Goal: Task Accomplishment & Management: Complete application form

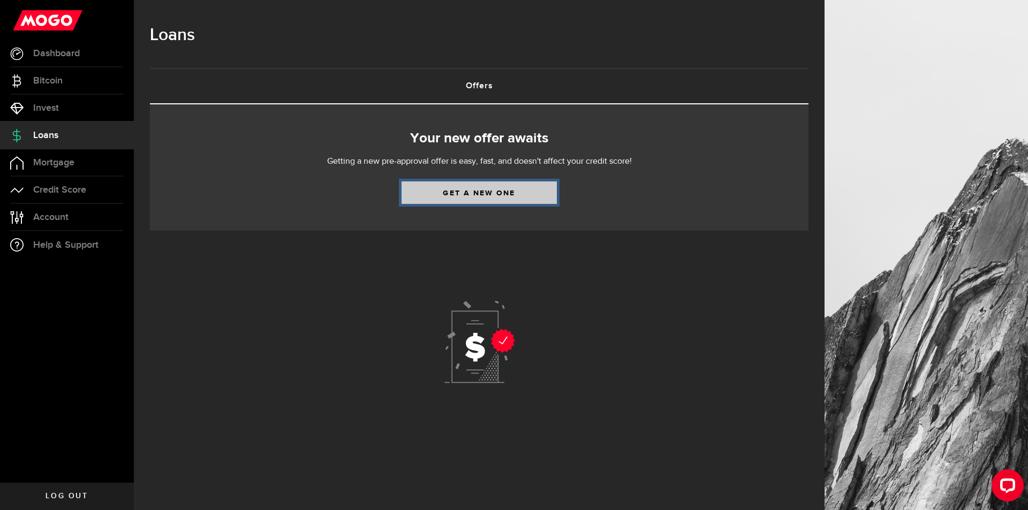
click at [480, 187] on link "Get a new one" at bounding box center [478, 192] width 155 height 22
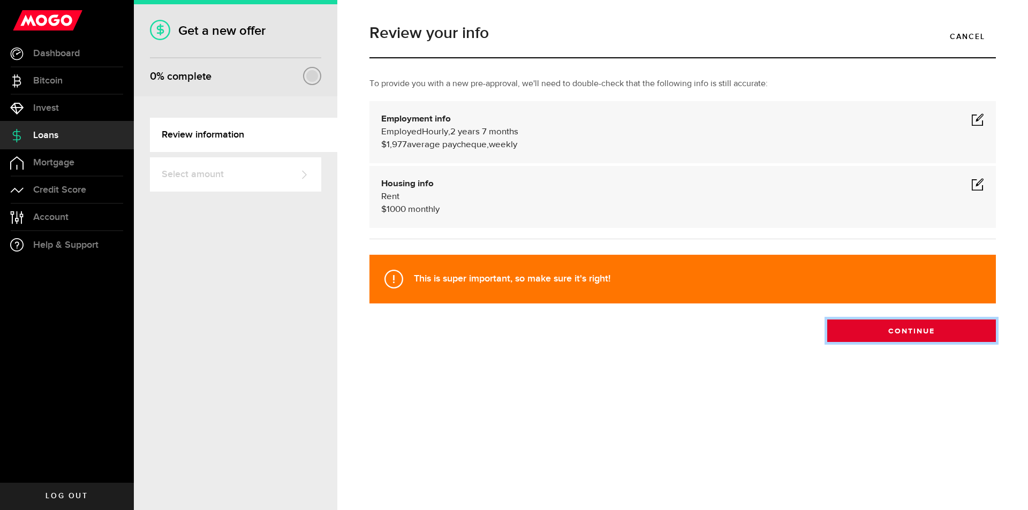
click at [878, 332] on button "Continue" at bounding box center [911, 330] width 169 height 22
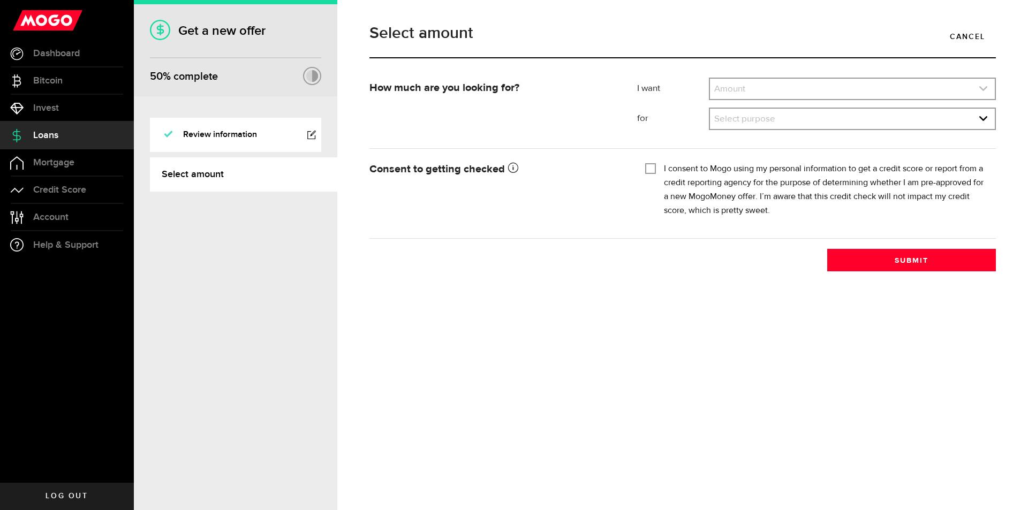
click at [747, 94] on link "expand select" at bounding box center [852, 89] width 285 height 20
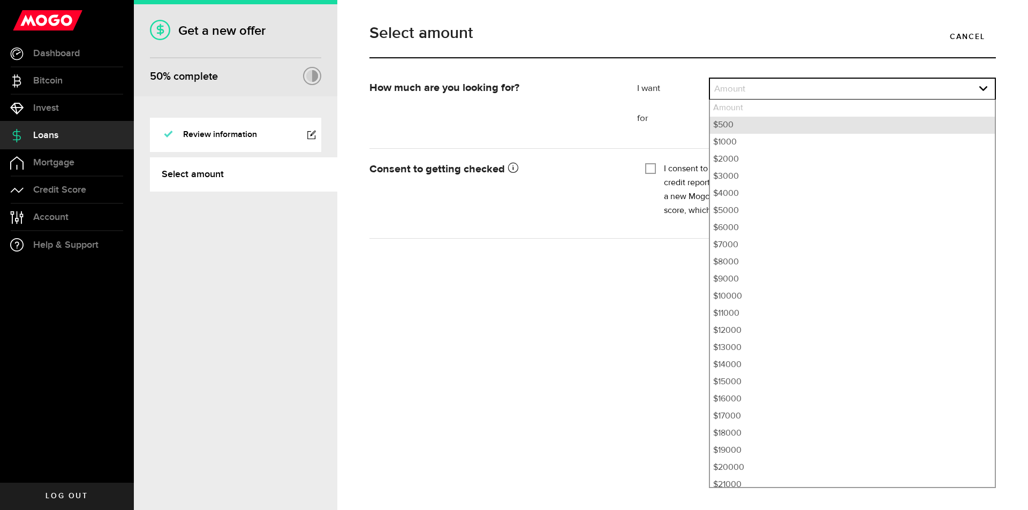
click at [747, 120] on li "$500" at bounding box center [852, 125] width 285 height 17
select select "500"
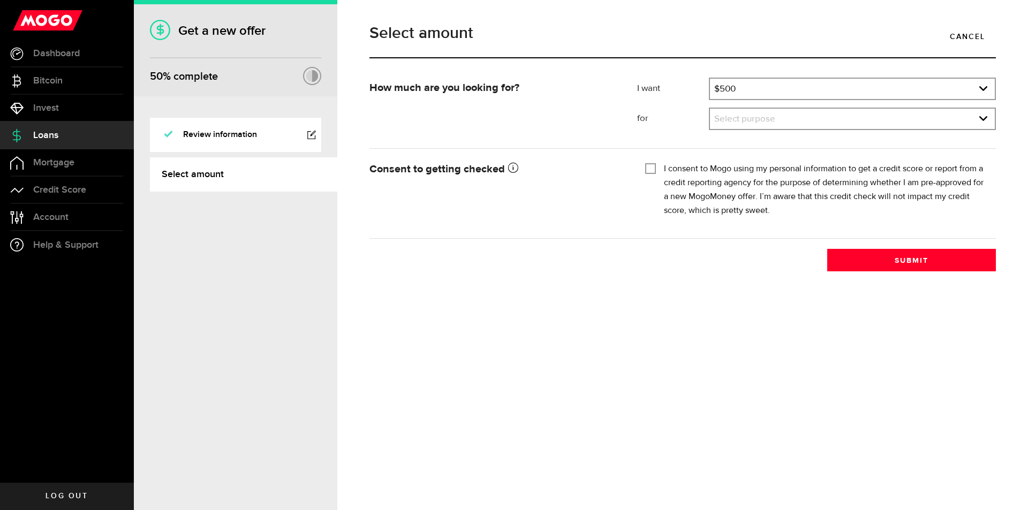
click at [756, 134] on div "I want Amount How much credit would you like? $500 Amount $500 $1000 $2000 $300…" at bounding box center [816, 108] width 375 height 60
click at [758, 118] on link "expand select" at bounding box center [852, 119] width 285 height 20
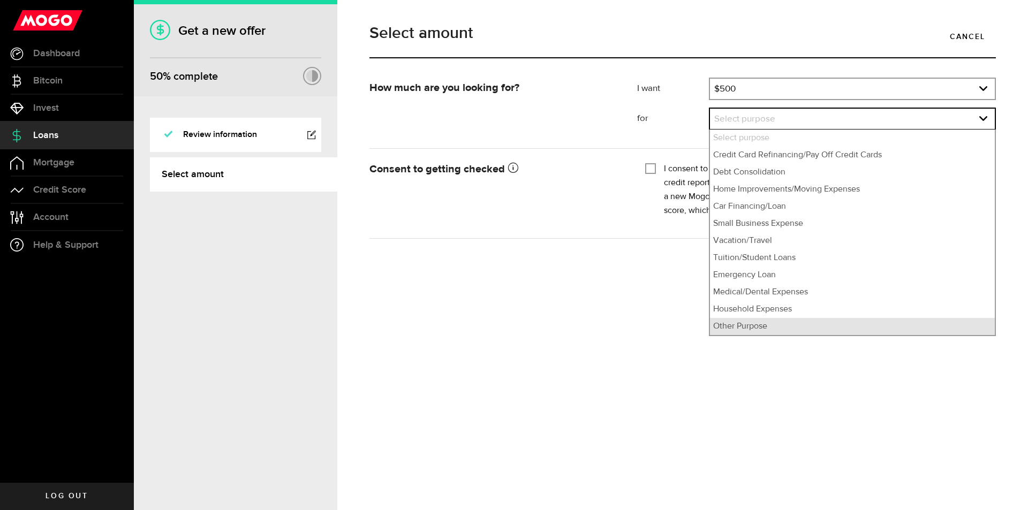
click at [766, 326] on li "Other Purpose" at bounding box center [852, 326] width 285 height 17
select select "Other Purpose"
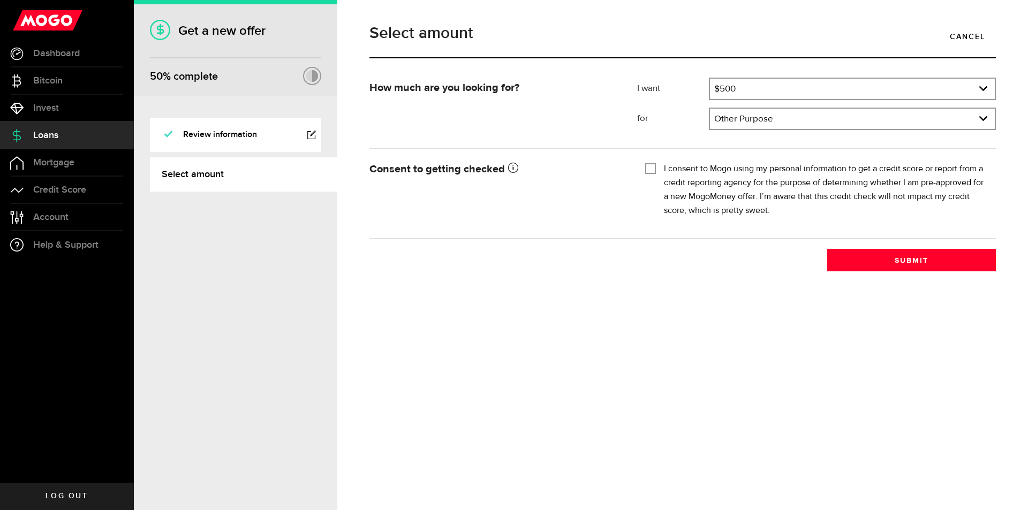
click at [654, 169] on input "I consent to Mogo using my personal information to get a credit score or report…" at bounding box center [650, 167] width 11 height 11
checkbox input "true"
click at [887, 260] on button "Submit" at bounding box center [911, 260] width 169 height 22
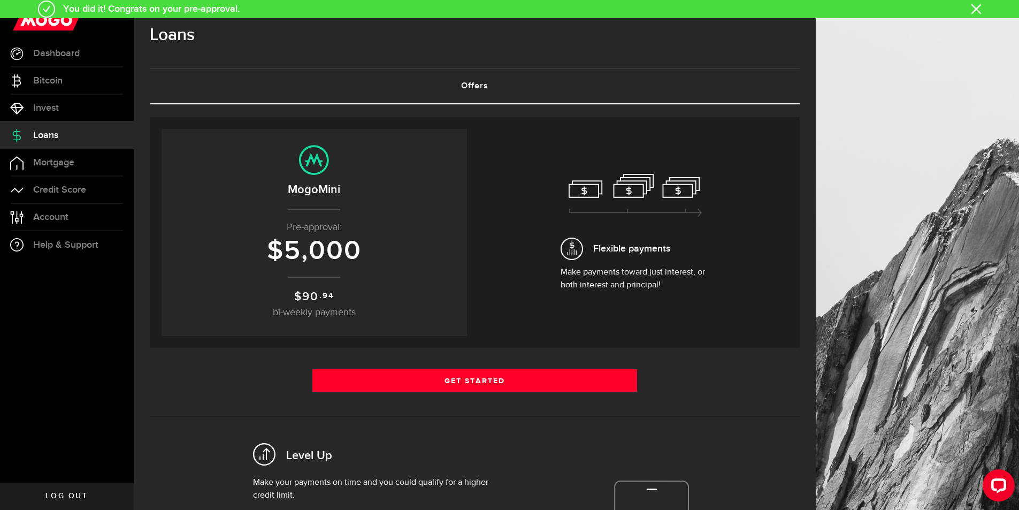
drag, startPoint x: 99, startPoint y: 496, endPoint x: 237, endPoint y: 507, distance: 138.0
click at [99, 497] on link "Log out" at bounding box center [67, 496] width 134 height 27
